Goal: Information Seeking & Learning: Learn about a topic

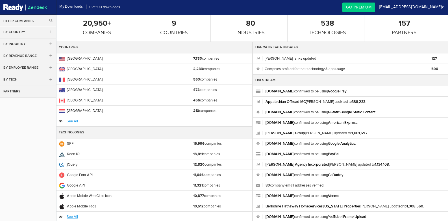
click at [38, 78] on link "By Tech" at bounding box center [28, 80] width 56 height 12
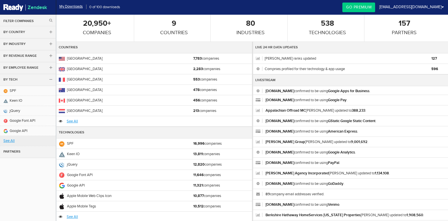
click at [12, 139] on link "See All" at bounding box center [28, 141] width 56 height 10
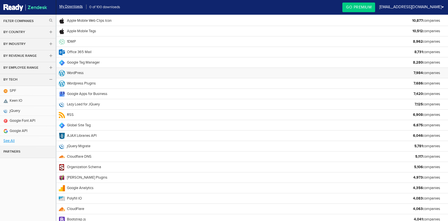
scroll to position [94, 0]
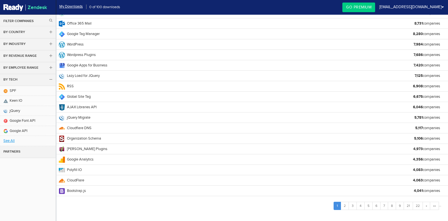
click at [48, 80] on link "By Tech" at bounding box center [28, 80] width 56 height 12
click at [28, 3] on link "Zendesk" at bounding box center [28, 7] width 56 height 15
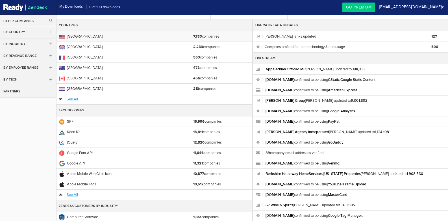
scroll to position [21, 0]
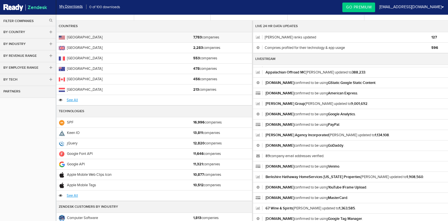
click at [95, 37] on span "[GEOGRAPHIC_DATA]" at bounding box center [126, 37] width 134 height 7
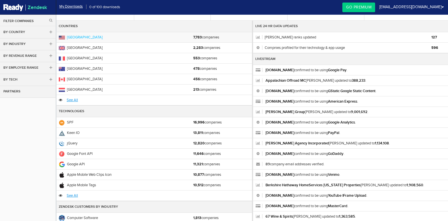
click at [85, 37] on link "[GEOGRAPHIC_DATA]" at bounding box center [85, 37] width 36 height 4
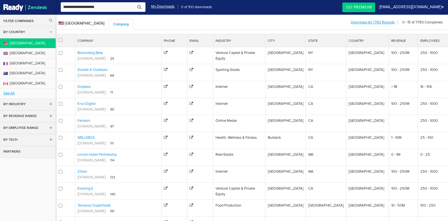
click at [327, 38] on th "State" at bounding box center [325, 40] width 40 height 13
click at [325, 38] on th "State" at bounding box center [325, 40] width 40 height 13
click at [375, 3] on link "Go Premium" at bounding box center [358, 8] width 33 height 10
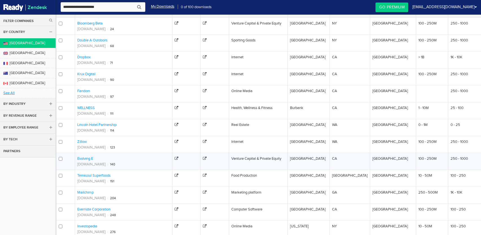
scroll to position [30, 0]
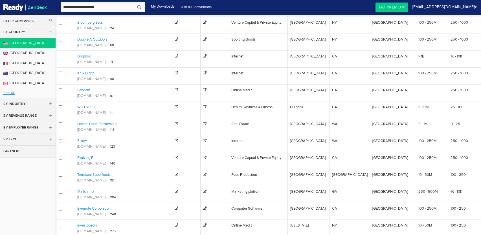
click at [43, 127] on link "By Employee Range" at bounding box center [28, 128] width 56 height 12
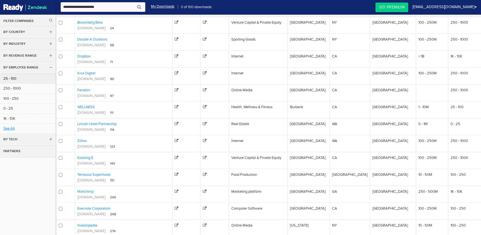
click at [13, 77] on link "25 - 100" at bounding box center [28, 79] width 56 height 10
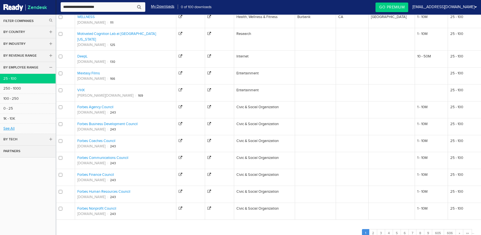
scroll to position [99, 0]
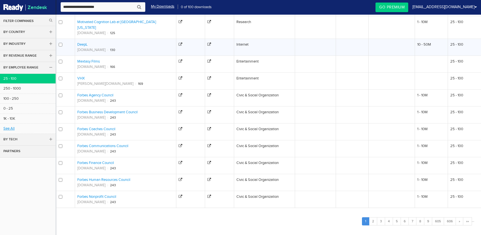
click at [85, 42] on link "DeepL" at bounding box center [82, 44] width 10 height 4
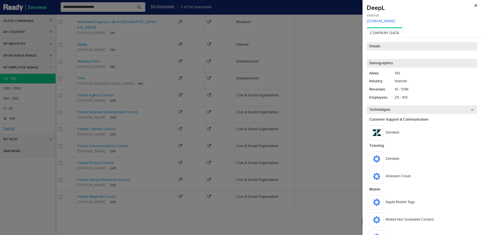
click at [373, 23] on link "DeepL.com" at bounding box center [422, 21] width 110 height 4
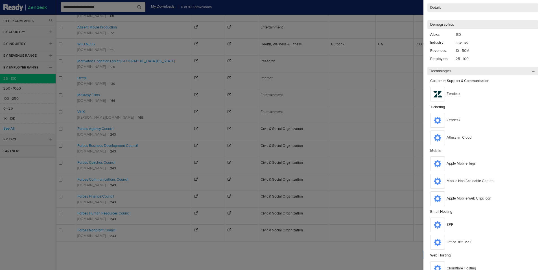
scroll to position [0, 0]
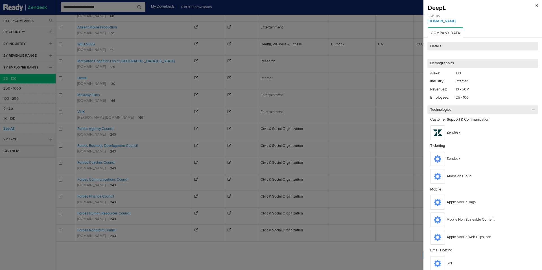
click at [481, 5] on img at bounding box center [536, 5] width 3 height 3
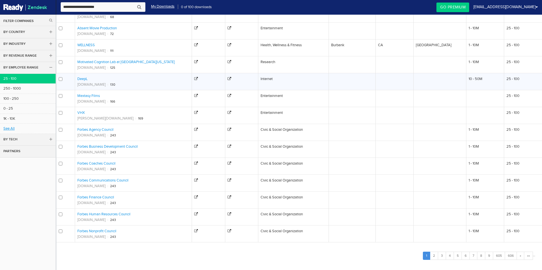
scroll to position [59, 0]
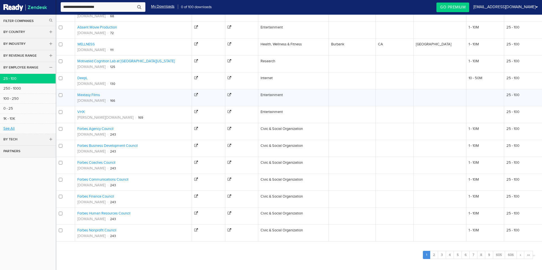
click at [89, 94] on link "Mextasy Films" at bounding box center [88, 95] width 23 height 4
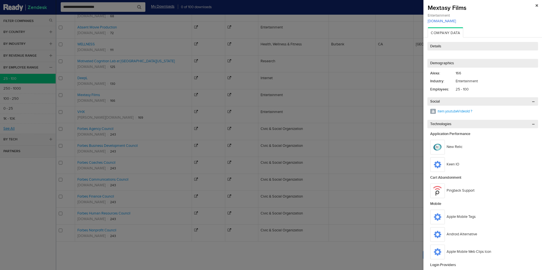
click at [441, 20] on link "mextasyfilms.com" at bounding box center [483, 21] width 110 height 4
